Goal: Information Seeking & Learning: Learn about a topic

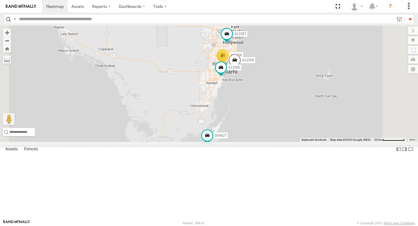
drag, startPoint x: 308, startPoint y: 157, endPoint x: 310, endPoint y: 121, distance: 35.9
click at [310, 121] on div "554627 2 Van #1 411557 554628 411559 411558 411560" at bounding box center [209, 84] width 418 height 116
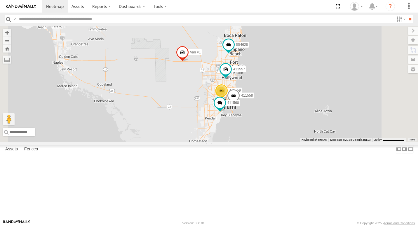
drag, startPoint x: 342, startPoint y: 87, endPoint x: 297, endPoint y: 178, distance: 100.7
click at [297, 142] on div "554627 Van #1 411557 554628 411559 411558 411560 2" at bounding box center [209, 84] width 418 height 116
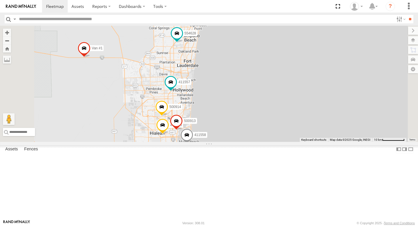
drag, startPoint x: 311, startPoint y: 103, endPoint x: 315, endPoint y: 86, distance: 16.7
click at [315, 86] on div "554627 Van #1 411557 554628 411559 411558 411560 500914 500913" at bounding box center [209, 84] width 418 height 116
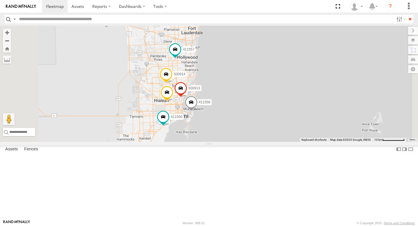
drag, startPoint x: 297, startPoint y: 149, endPoint x: 300, endPoint y: 140, distance: 9.9
click at [300, 140] on div "554627 Van #1 411557 554628 411559 411558 411560 500914 500913" at bounding box center [209, 84] width 418 height 116
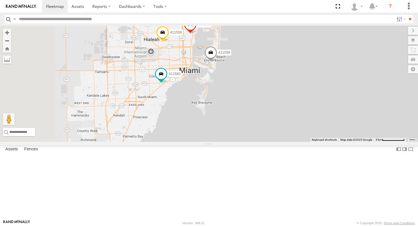
drag, startPoint x: 291, startPoint y: 162, endPoint x: 330, endPoint y: 126, distance: 52.2
click at [330, 126] on div "554627 Van #1 411557 554628 411559 411558 411560 500914 500913" at bounding box center [209, 84] width 418 height 116
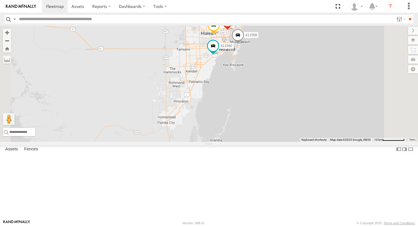
drag, startPoint x: 283, startPoint y: 171, endPoint x: 305, endPoint y: 112, distance: 62.9
click at [305, 112] on div "554627 Van #1 411557 554628 411559 411558 411560 500914 500913" at bounding box center [209, 84] width 418 height 116
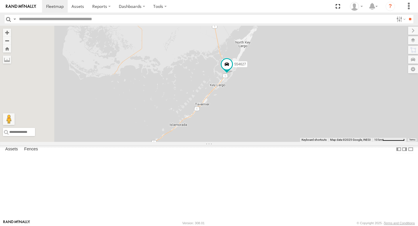
drag, startPoint x: 312, startPoint y: 179, endPoint x: 334, endPoint y: 94, distance: 87.4
click at [334, 94] on div "554627 Van #1 411557 554628 411559 411558 411560 500914 500913" at bounding box center [209, 84] width 418 height 116
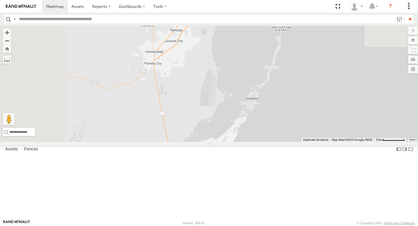
drag, startPoint x: 291, startPoint y: 47, endPoint x: 315, endPoint y: 208, distance: 163.1
click at [316, 142] on div "554627 Van #1 411557 554628 411559 411558 411560 500914 500913 Keyboard shortcu…" at bounding box center [209, 84] width 418 height 116
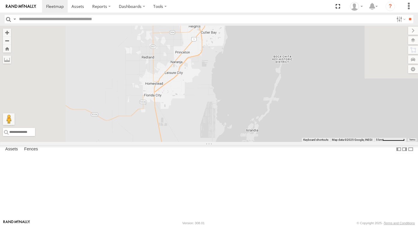
drag, startPoint x: 303, startPoint y: 92, endPoint x: 304, endPoint y: 150, distance: 58.6
click at [304, 142] on div "554627 Van #1 411557 554628 411559 411558 411560 500914 500913" at bounding box center [209, 84] width 418 height 116
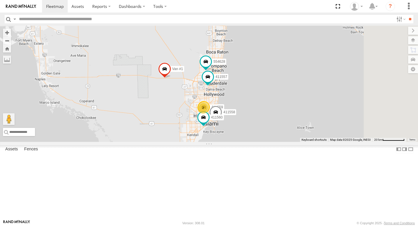
drag, startPoint x: 275, startPoint y: 117, endPoint x: 239, endPoint y: 162, distance: 57.9
click at [239, 142] on div "554627 Van #1 411557 554628 411559 411558 411560 2" at bounding box center [209, 84] width 418 height 116
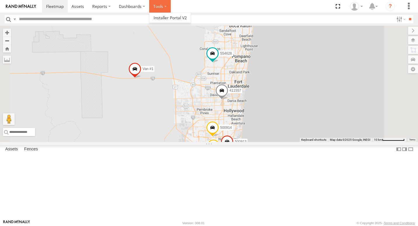
click at [167, 6] on label at bounding box center [160, 6] width 22 height 13
click at [169, 18] on span at bounding box center [169, 18] width 33 height 6
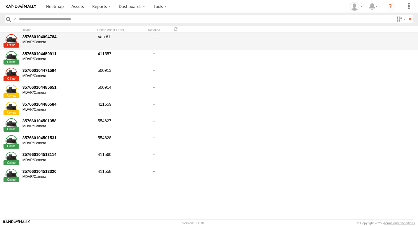
click at [149, 36] on div at bounding box center [154, 41] width 22 height 16
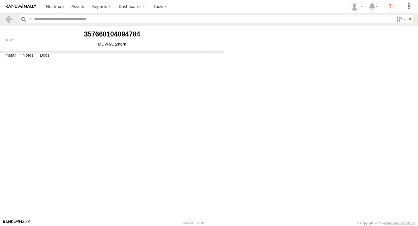
type input "******"
click at [0, 0] on span at bounding box center [0, 0] width 0 height 0
click at [24, 59] on label "Notes" at bounding box center [28, 55] width 17 height 8
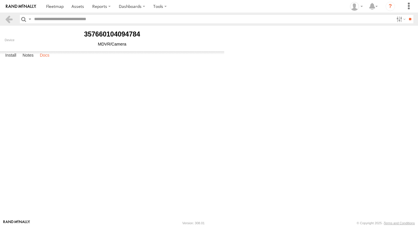
click at [50, 59] on label "Docs" at bounding box center [44, 55] width 15 height 8
click at [15, 20] on section at bounding box center [10, 19] width 10 height 8
click at [10, 20] on link at bounding box center [9, 19] width 8 height 8
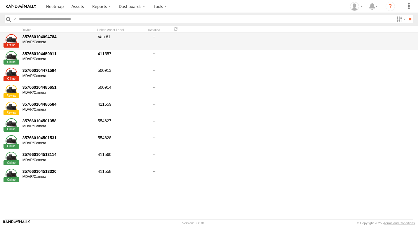
click at [14, 43] on div at bounding box center [12, 40] width 12 height 12
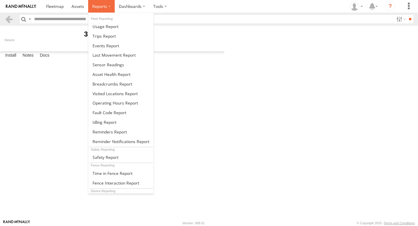
click at [105, 7] on span at bounding box center [99, 6] width 15 height 6
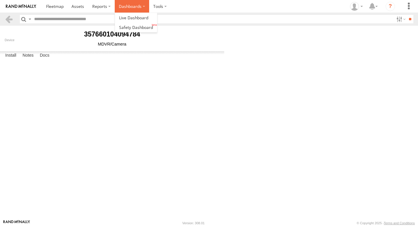
click at [127, 9] on label "Dashboards" at bounding box center [132, 6] width 34 height 13
click at [129, 26] on span at bounding box center [136, 27] width 34 height 6
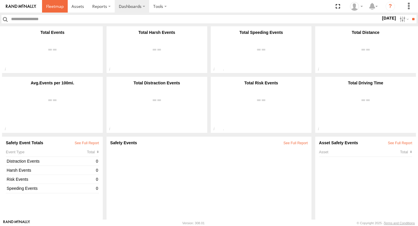
click at [54, 8] on span at bounding box center [54, 6] width 17 height 6
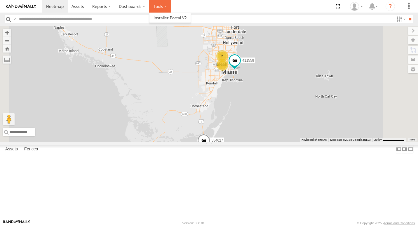
click at [154, 8] on label at bounding box center [160, 6] width 22 height 13
click at [237, 6] on section at bounding box center [229, 6] width 374 height 13
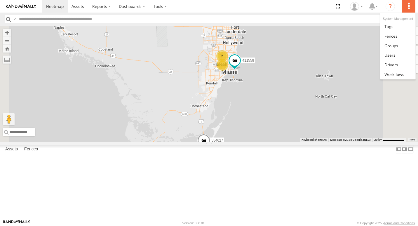
click at [408, 5] on label at bounding box center [408, 6] width 13 height 13
click at [390, 25] on span at bounding box center [388, 27] width 9 height 6
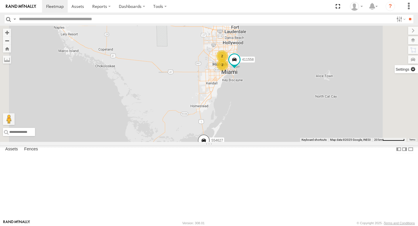
click at [413, 66] on label at bounding box center [405, 69] width 23 height 8
click at [394, 69] on label at bounding box center [405, 69] width 23 height 8
click at [394, 70] on label at bounding box center [405, 69] width 23 height 8
click at [0, 0] on div "411557 All Assets Florida's Tpke Pompano Beach 26.21765 -80.18911 Video 411558 …" at bounding box center [0, 0] width 0 height 0
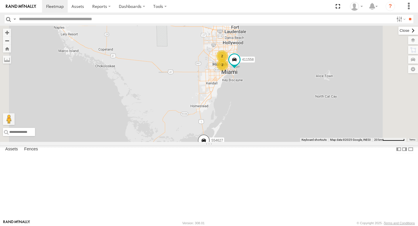
click at [398, 28] on label at bounding box center [408, 31] width 20 height 8
click at [136, 9] on label "Dashboards" at bounding box center [132, 6] width 34 height 13
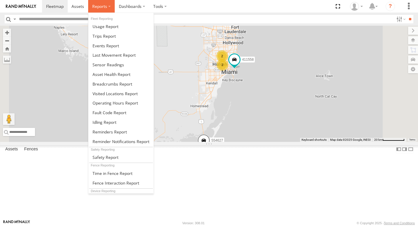
click at [111, 10] on label at bounding box center [101, 6] width 27 height 13
drag, startPoint x: 106, startPoint y: 8, endPoint x: 102, endPoint y: 6, distance: 3.9
click at [102, 6] on span at bounding box center [99, 6] width 15 height 6
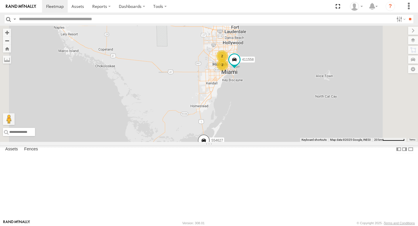
drag, startPoint x: 103, startPoint y: 43, endPoint x: 53, endPoint y: 58, distance: 52.3
click at [0, 0] on div "All Assets" at bounding box center [0, 0] width 0 height 0
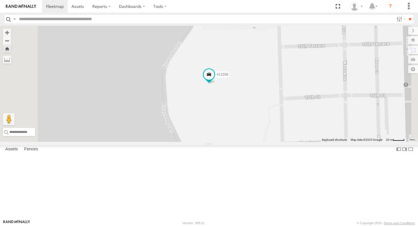
click at [0, 0] on div "Van #1" at bounding box center [0, 0] width 0 height 0
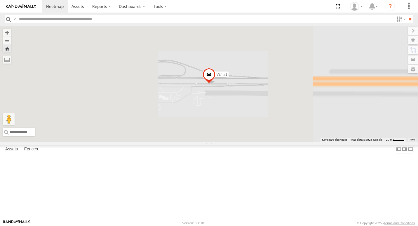
click at [0, 0] on link at bounding box center [0, 0] width 0 height 0
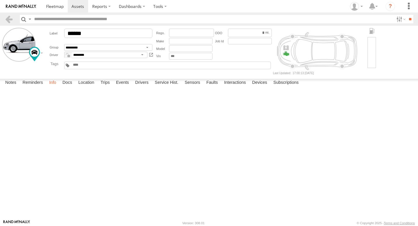
click at [52, 87] on label "Info" at bounding box center [52, 83] width 13 height 8
click at [65, 87] on label "Docs" at bounding box center [66, 83] width 15 height 8
click at [82, 87] on label "Location" at bounding box center [86, 83] width 22 height 8
click at [105, 87] on label "Trips" at bounding box center [104, 83] width 15 height 8
click at [212, 87] on label "Faults" at bounding box center [211, 83] width 17 height 8
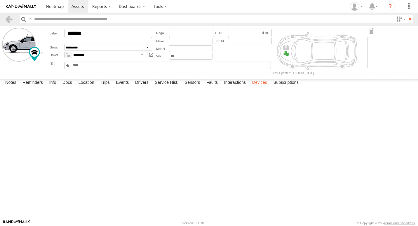
click at [258, 87] on label "Devices" at bounding box center [259, 83] width 21 height 8
click at [236, 87] on label "Interactions" at bounding box center [235, 83] width 28 height 8
click at [0, 0] on label at bounding box center [0, 0] width 0 height 0
click at [258, 87] on label "Devices" at bounding box center [259, 83] width 21 height 8
click at [0, 0] on label at bounding box center [0, 0] width 0 height 0
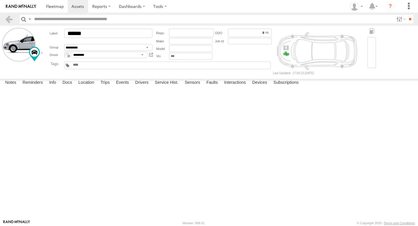
click at [0, 0] on label "×" at bounding box center [0, 0] width 0 height 0
click at [60, 5] on span at bounding box center [54, 6] width 17 height 6
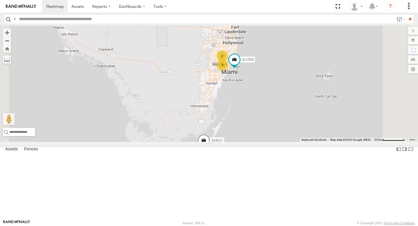
drag, startPoint x: 38, startPoint y: 9, endPoint x: 112, endPoint y: 186, distance: 192.0
click at [0, 0] on div "411557 All Assets [US_STATE]'s [GEOGRAPHIC_DATA] 26.21765 -80.18911 Video 41155…" at bounding box center [0, 0] width 0 height 0
click at [73, 6] on span at bounding box center [77, 6] width 13 height 6
